Goal: Information Seeking & Learning: Find specific fact

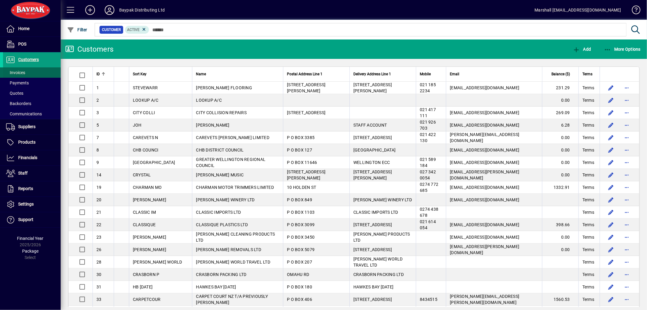
click at [18, 73] on span "Invoices" at bounding box center [15, 72] width 19 height 5
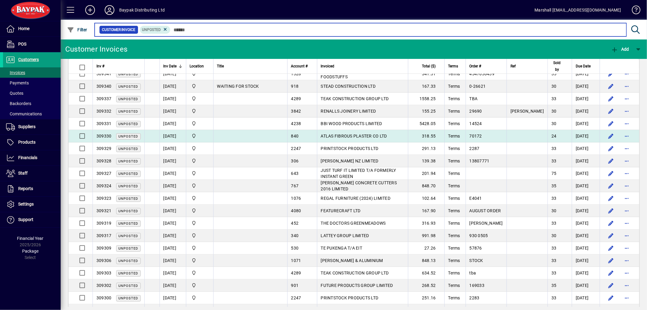
scroll to position [94, 0]
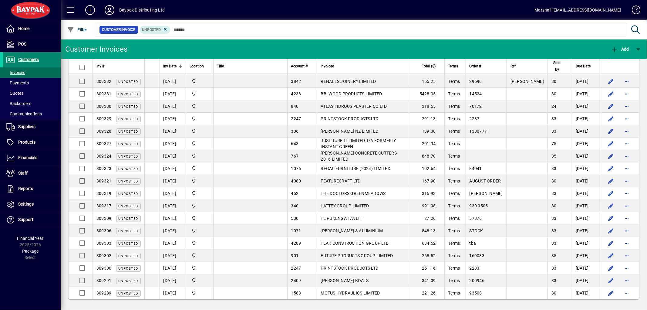
click at [35, 59] on span "Customers" at bounding box center [28, 59] width 21 height 5
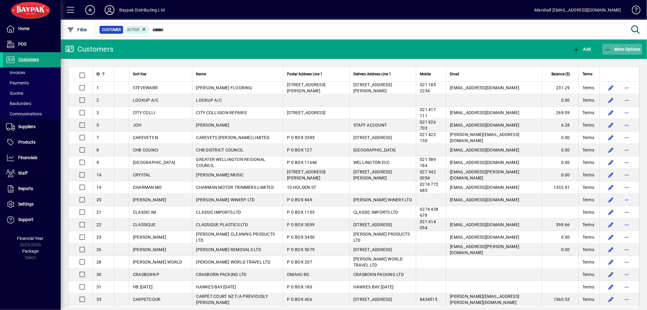
click at [606, 48] on icon "button" at bounding box center [608, 50] width 8 height 6
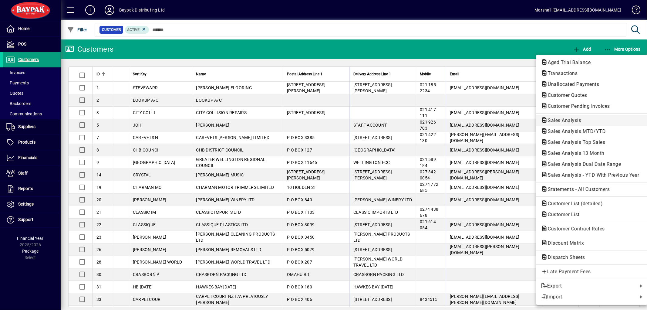
click at [572, 119] on span "Sales Analysis" at bounding box center [563, 120] width 43 height 6
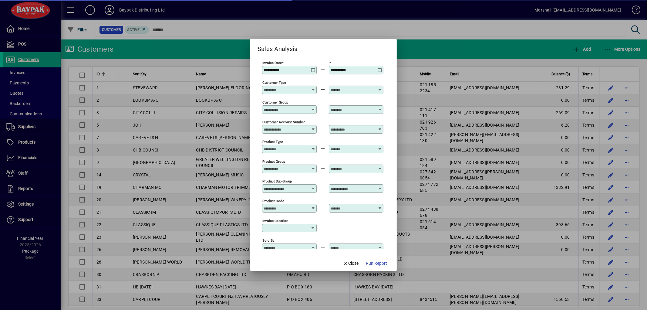
type input "**********"
click at [314, 68] on icon at bounding box center [313, 68] width 5 height 0
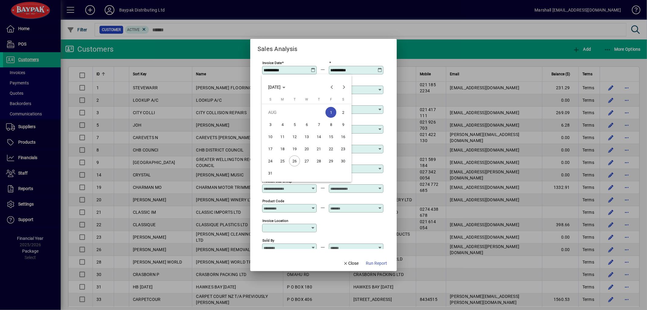
click at [294, 162] on span "26" at bounding box center [294, 160] width 11 height 11
type input "**********"
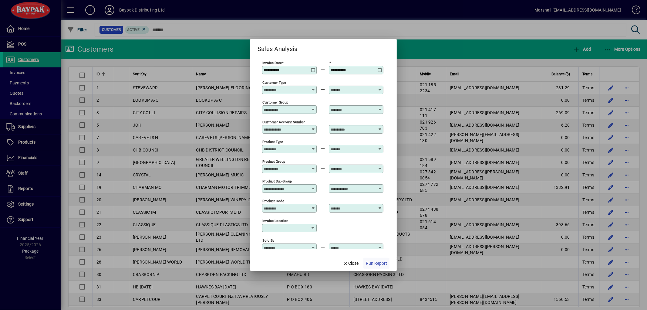
click at [374, 263] on span "Run Report" at bounding box center [376, 263] width 21 height 6
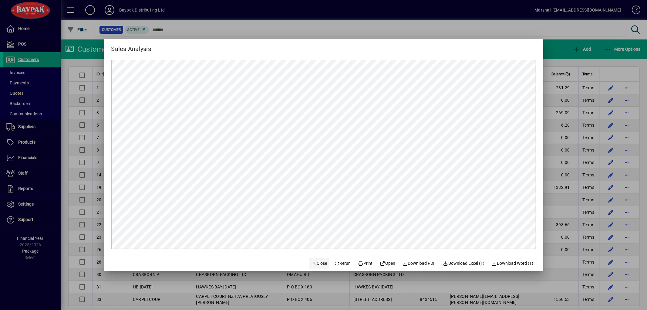
click at [319, 263] on span "Close" at bounding box center [320, 263] width 16 height 6
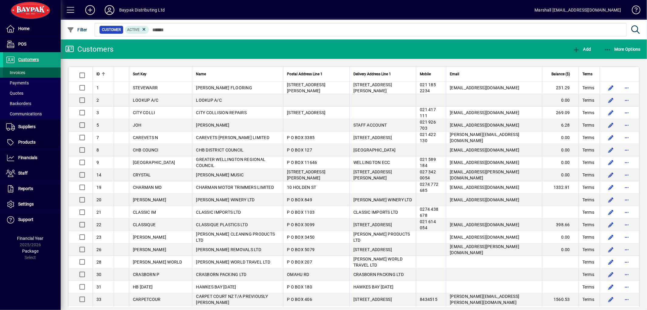
click at [12, 72] on span "Invoices" at bounding box center [15, 72] width 19 height 5
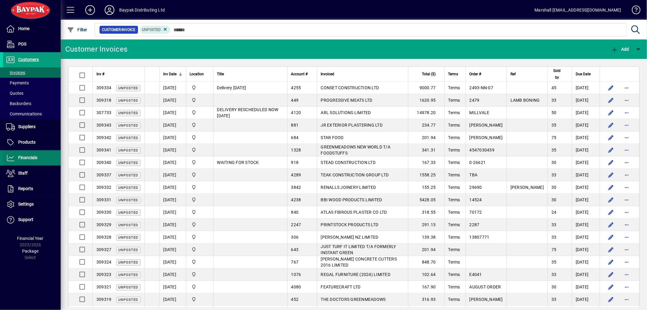
click at [38, 159] on span at bounding box center [32, 158] width 58 height 15
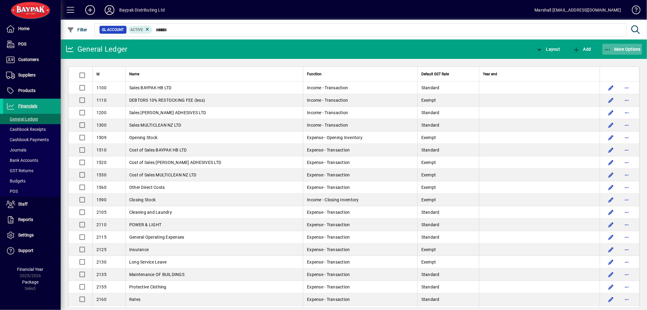
click at [606, 49] on icon "button" at bounding box center [608, 50] width 8 height 6
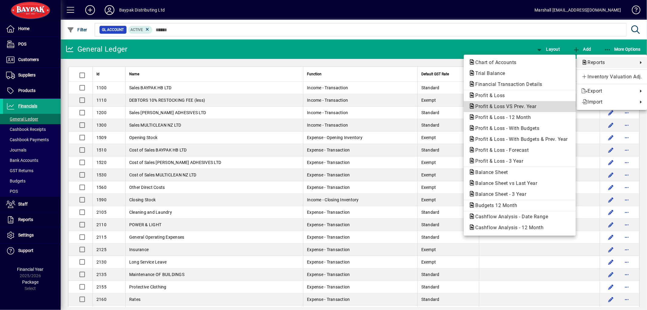
click at [495, 107] on span "Profit & Loss VS Prev. Year" at bounding box center [504, 107] width 71 height 6
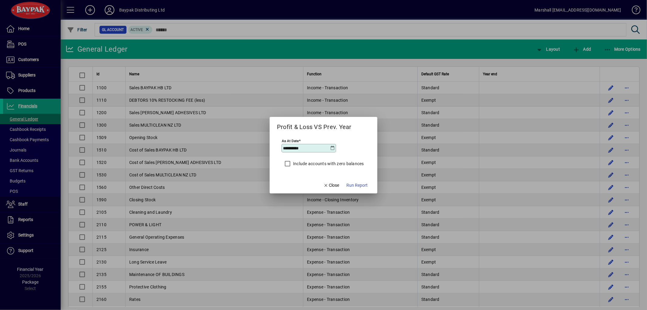
click at [333, 146] on icon at bounding box center [333, 148] width 5 height 5
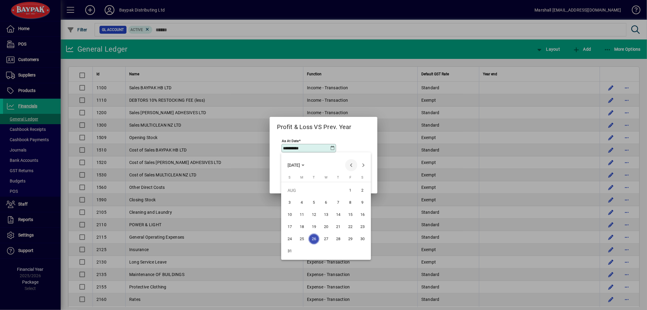
click at [350, 165] on span "Previous month" at bounding box center [351, 165] width 12 height 12
click at [337, 248] on span "31" at bounding box center [338, 251] width 11 height 11
type input "**********"
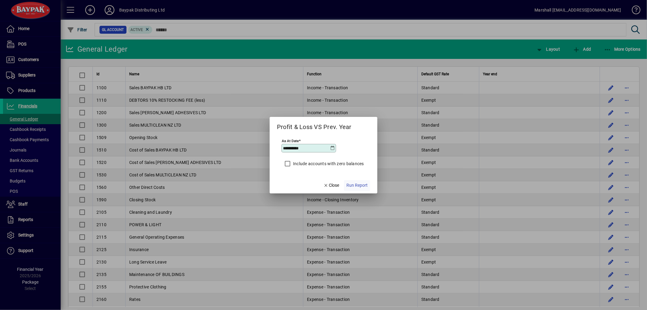
click at [356, 187] on span "Run Report" at bounding box center [357, 185] width 21 height 6
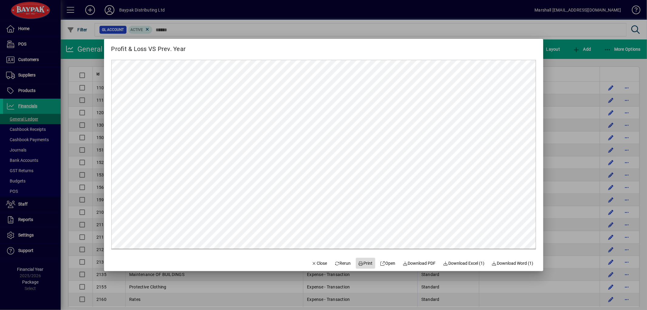
click at [368, 263] on span "Print" at bounding box center [365, 263] width 15 height 6
click at [312, 264] on icon "button" at bounding box center [314, 263] width 5 height 4
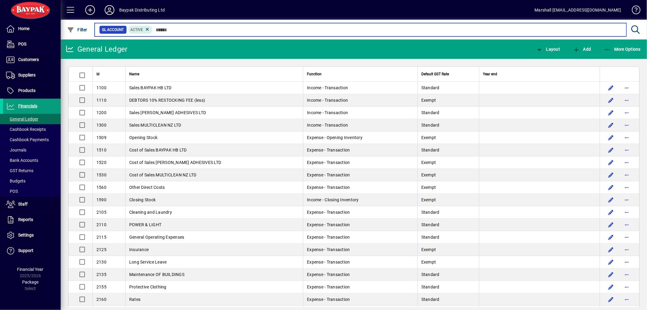
click at [225, 31] on input "text" at bounding box center [387, 29] width 469 height 8
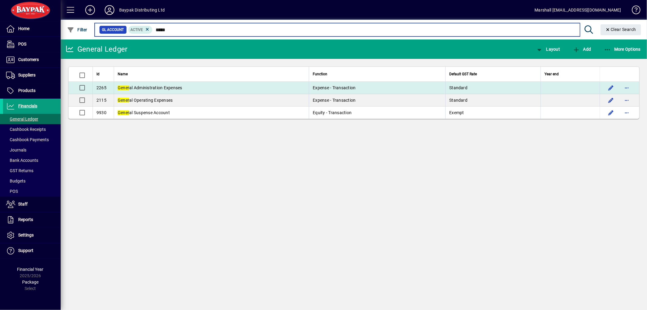
type input "*****"
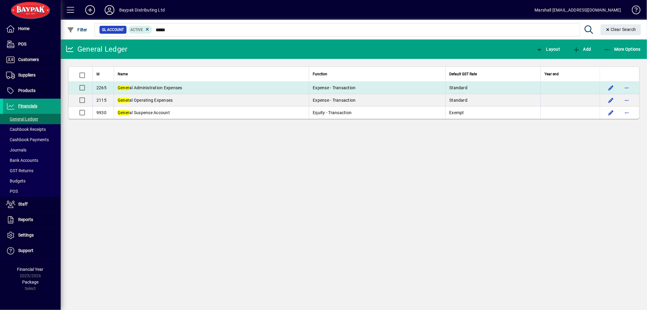
click at [178, 90] on span "Gener al Administration Expenses" at bounding box center [150, 87] width 65 height 5
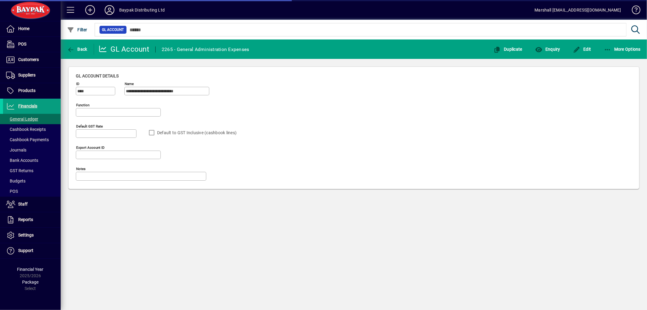
type input "**********"
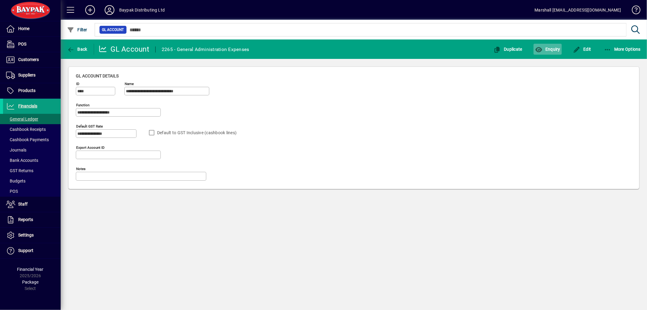
click at [542, 47] on icon "button" at bounding box center [539, 50] width 8 height 6
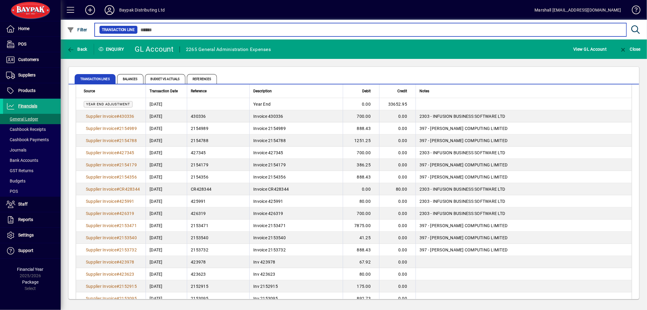
scroll to position [180, 0]
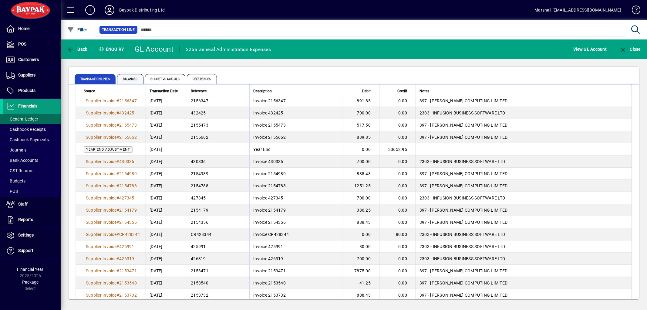
click at [137, 76] on span "Balances" at bounding box center [130, 79] width 26 height 10
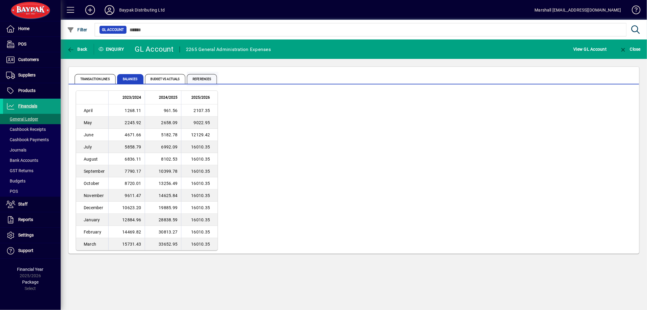
click at [199, 80] on span "References" at bounding box center [202, 79] width 30 height 10
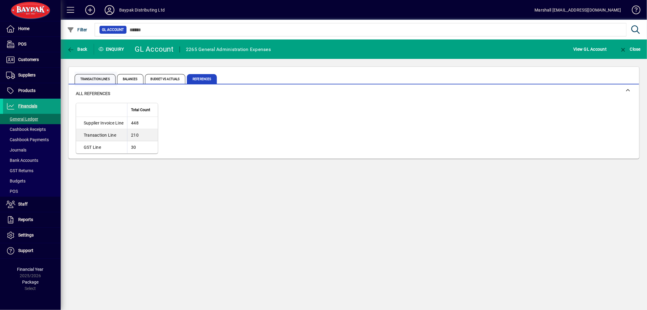
click at [97, 78] on span "Transaction lines" at bounding box center [95, 79] width 41 height 10
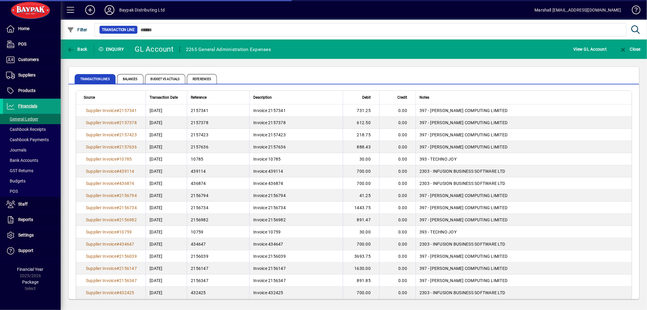
drag, startPoint x: 286, startPoint y: 114, endPoint x: 544, endPoint y: 148, distance: 260.2
click at [547, 155] on td "393 - TECHNO JOY" at bounding box center [524, 159] width 216 height 12
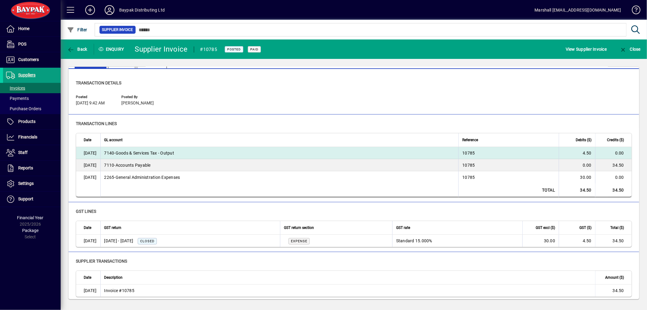
scroll to position [18, 0]
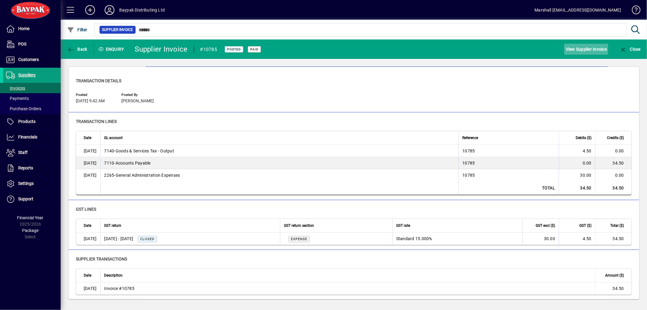
click at [579, 50] on span "View Supplier Invoice" at bounding box center [586, 49] width 41 height 10
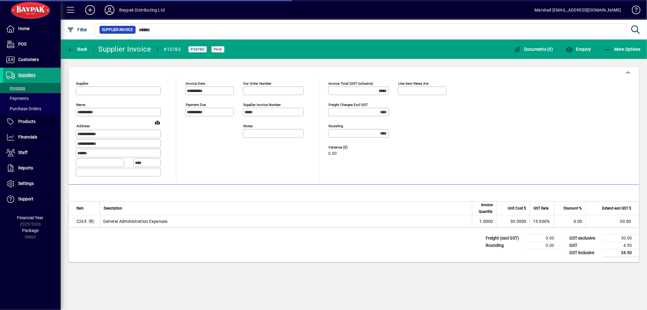
type input "**********"
drag, startPoint x: 89, startPoint y: 61, endPoint x: 120, endPoint y: 122, distance: 68.7
click at [86, 71] on div "**********" at bounding box center [354, 164] width 587 height 211
click at [74, 48] on span "Back" at bounding box center [77, 49] width 20 height 5
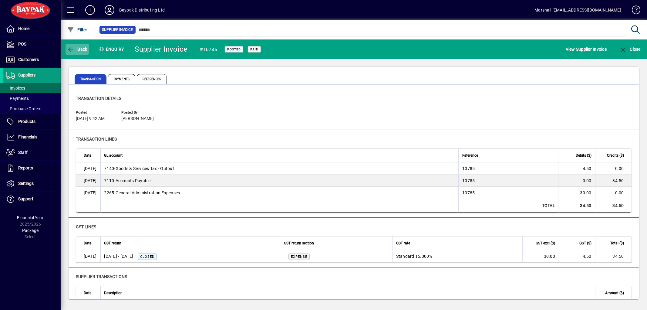
click at [81, 48] on span "Back" at bounding box center [77, 49] width 20 height 5
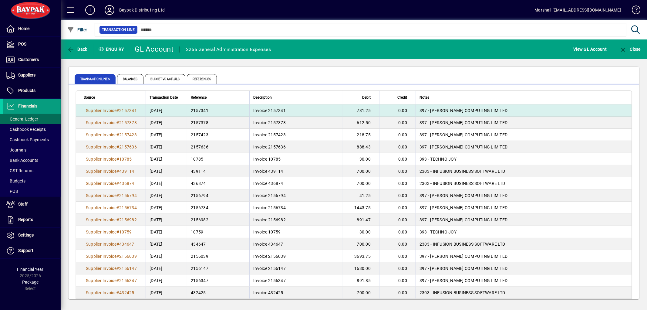
click at [270, 111] on span "Invoice 2157341" at bounding box center [269, 110] width 32 height 5
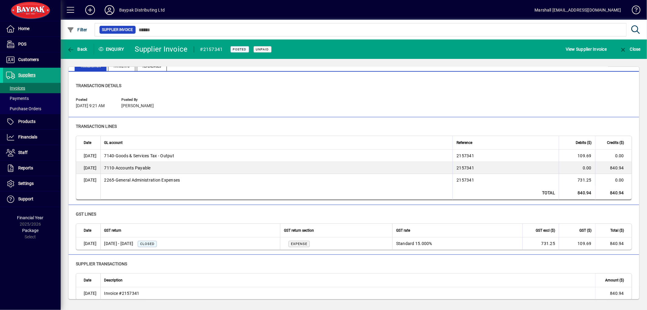
scroll to position [18, 0]
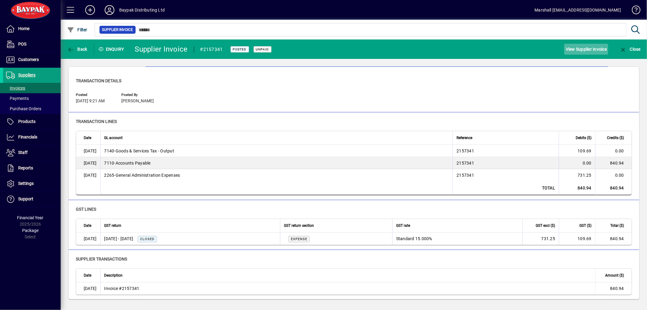
click at [584, 49] on span "View Supplier Invoice" at bounding box center [586, 49] width 41 height 10
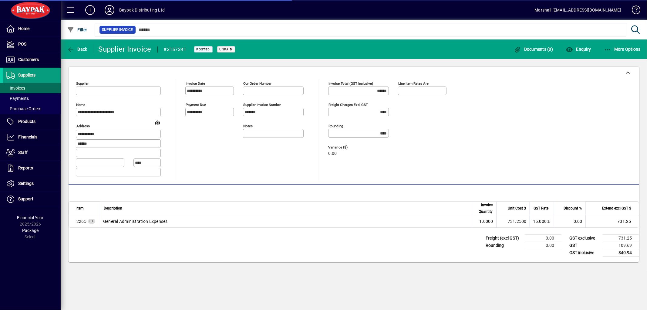
type input "**********"
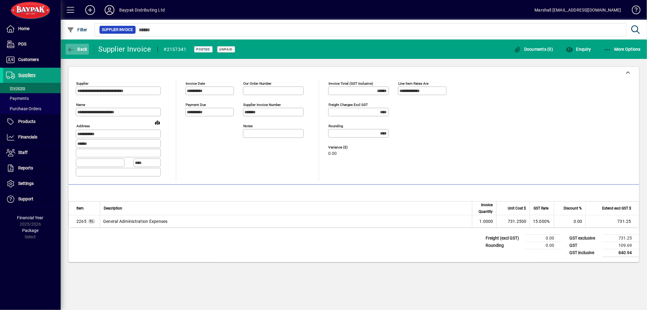
click at [80, 48] on span "Back" at bounding box center [77, 49] width 20 height 5
